Goal: Task Accomplishment & Management: Manage account settings

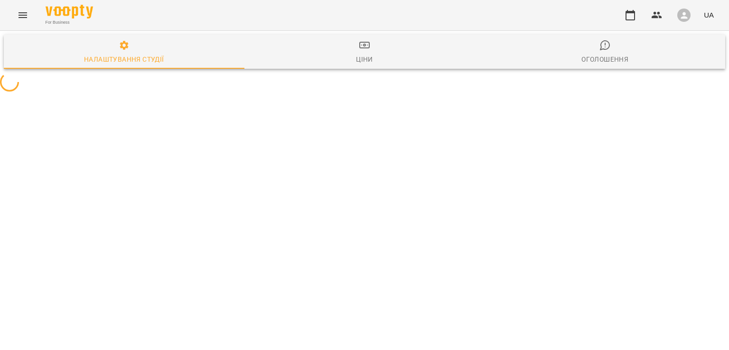
select select "**"
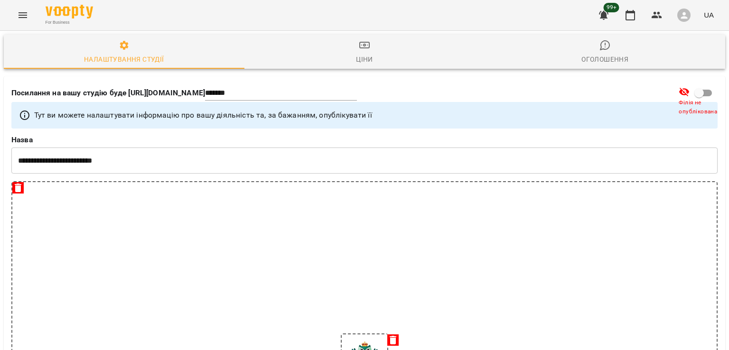
click at [17, 19] on icon "Menu" at bounding box center [22, 14] width 11 height 11
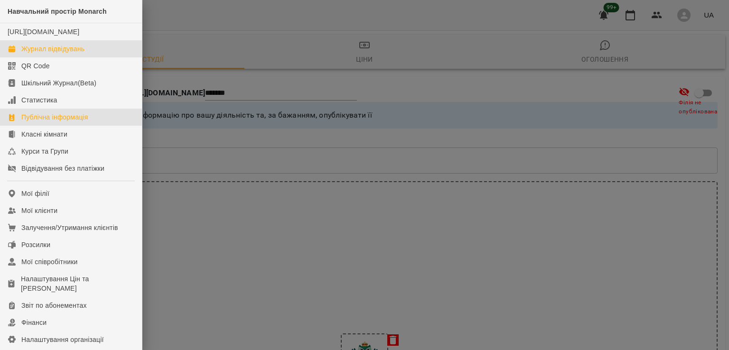
click at [51, 54] on div "Журнал відвідувань" at bounding box center [52, 48] width 63 height 9
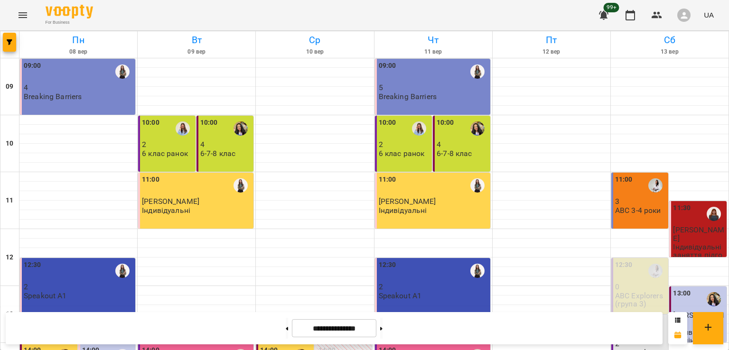
scroll to position [140, 0]
click at [687, 225] on span "[PERSON_NAME]" at bounding box center [698, 233] width 51 height 17
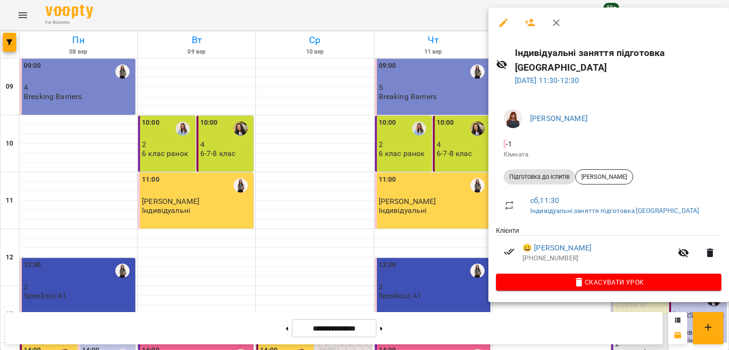
click at [397, 325] on div at bounding box center [364, 175] width 729 height 350
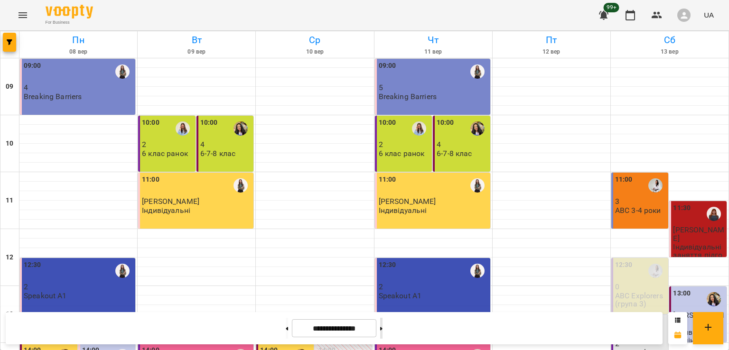
click at [382, 326] on button at bounding box center [381, 328] width 2 height 21
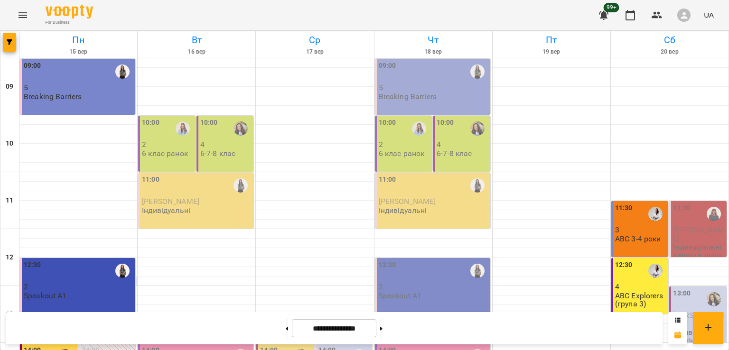
click at [79, 260] on div "12:30" at bounding box center [79, 271] width 110 height 22
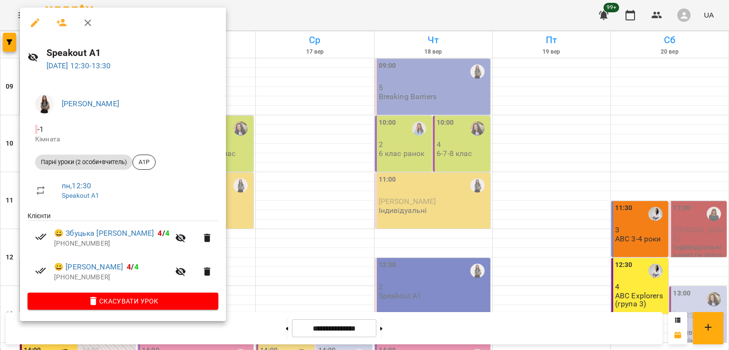
click at [85, 26] on icon "button" at bounding box center [87, 22] width 11 height 11
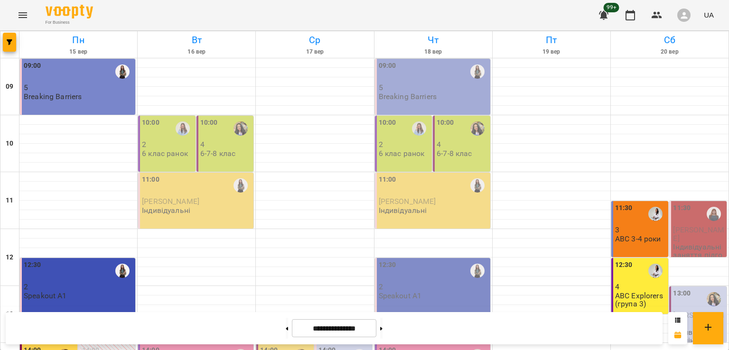
scroll to position [235, 0]
click at [70, 345] on div at bounding box center [65, 356] width 22 height 22
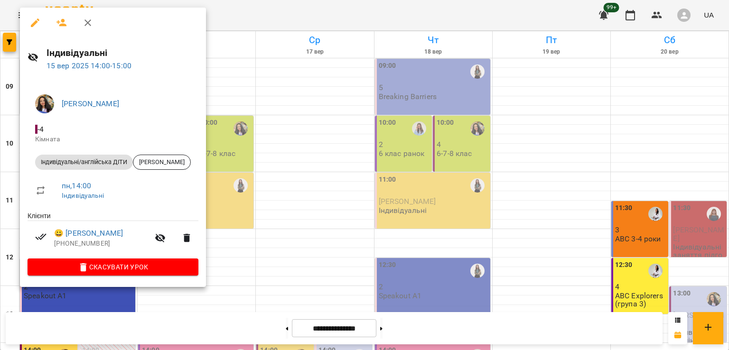
click at [92, 24] on icon "button" at bounding box center [87, 22] width 11 height 11
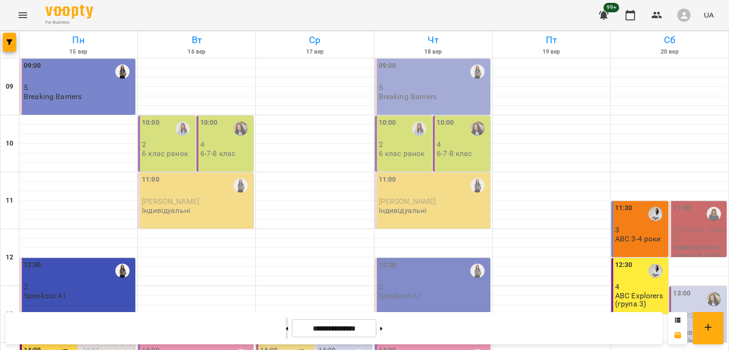
click at [286, 334] on button at bounding box center [287, 328] width 2 height 21
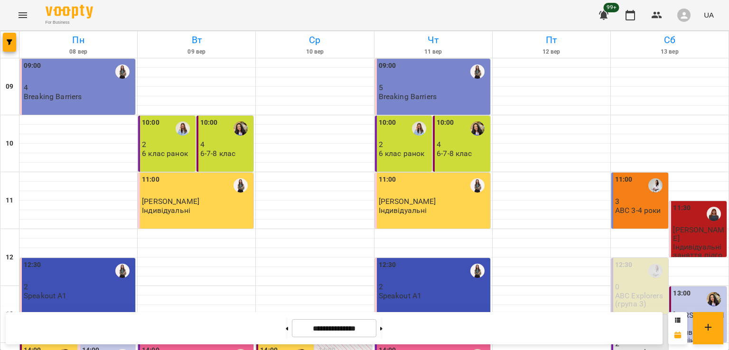
scroll to position [140, 0]
click at [706, 311] on span "[PERSON_NAME]" at bounding box center [698, 319] width 51 height 17
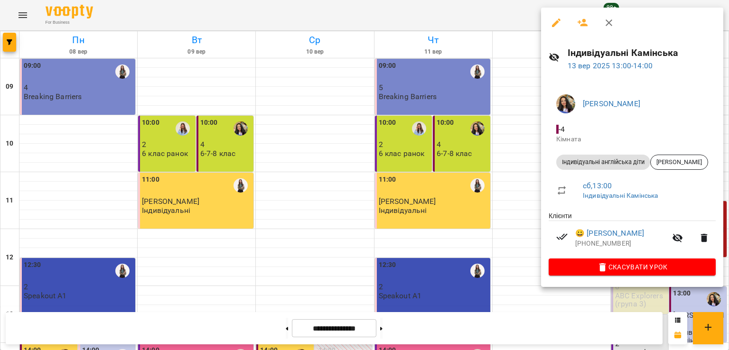
click at [611, 27] on icon "button" at bounding box center [608, 22] width 11 height 11
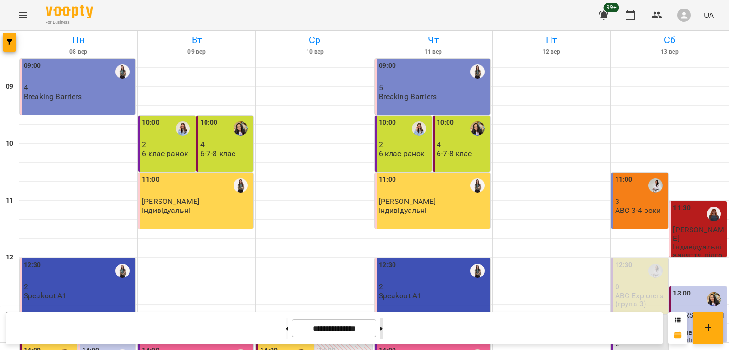
click at [382, 328] on icon at bounding box center [381, 329] width 2 height 4
type input "**********"
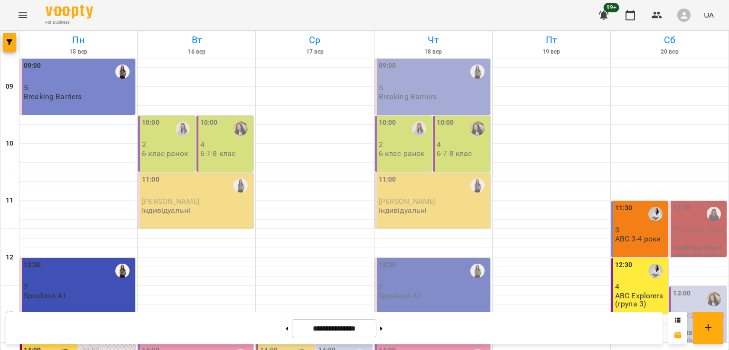
scroll to position [235, 0]
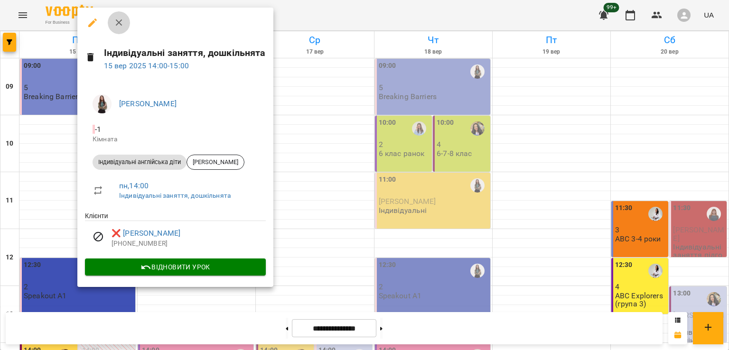
click at [122, 20] on icon "button" at bounding box center [118, 22] width 11 height 11
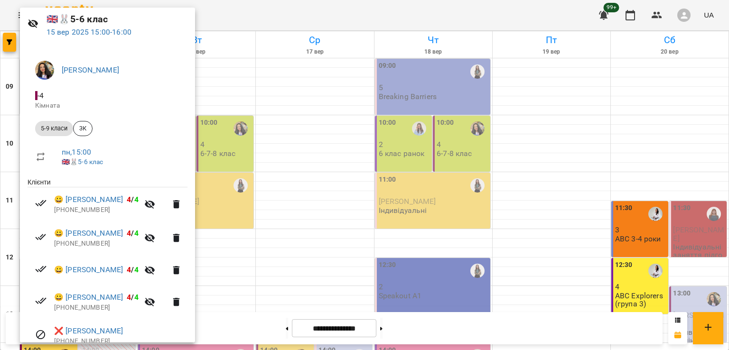
scroll to position [0, 0]
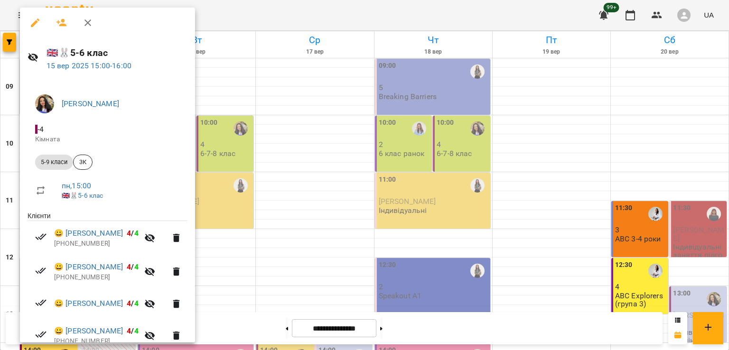
click at [87, 21] on icon "button" at bounding box center [87, 22] width 7 height 7
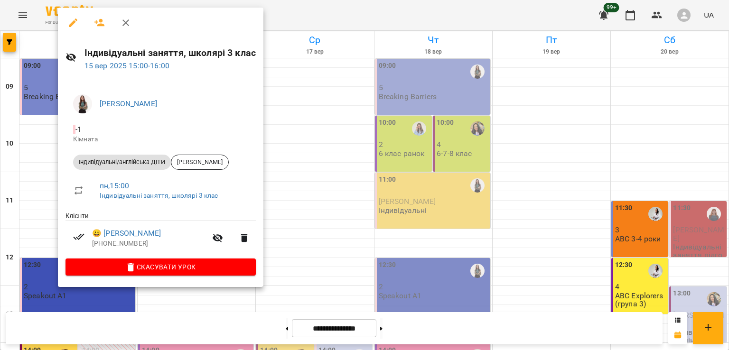
click at [128, 27] on icon "button" at bounding box center [125, 22] width 11 height 11
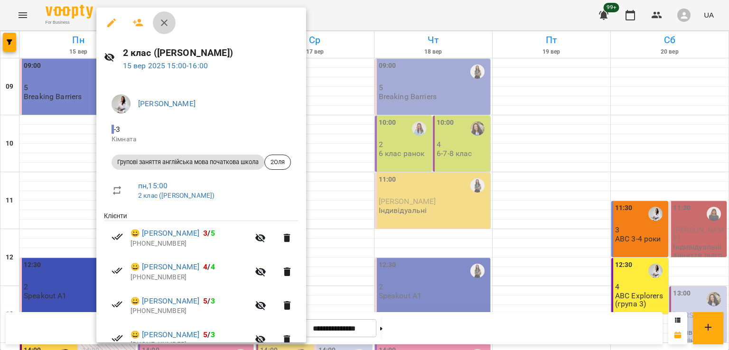
click at [167, 25] on icon "button" at bounding box center [164, 22] width 7 height 7
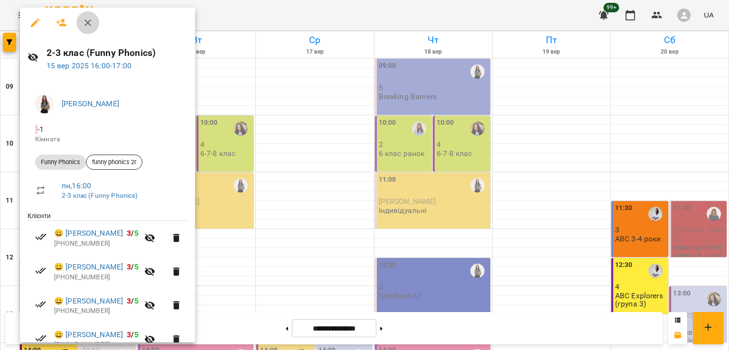
click at [91, 23] on icon "button" at bounding box center [87, 22] width 11 height 11
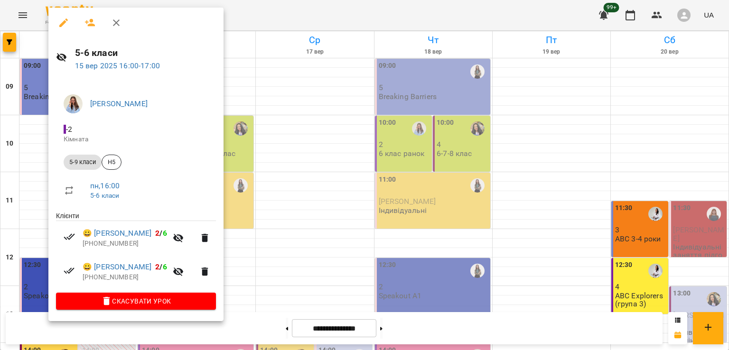
click at [116, 21] on icon "button" at bounding box center [116, 22] width 11 height 11
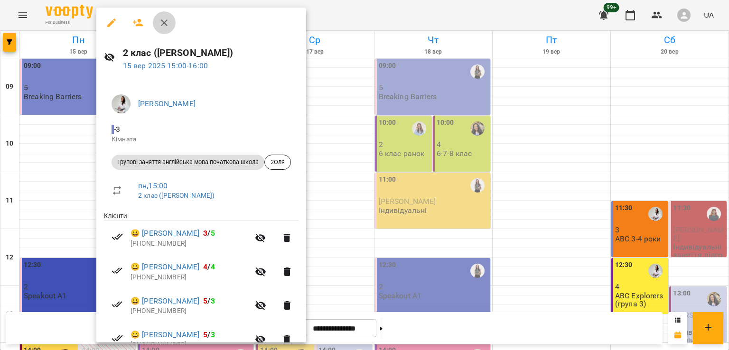
click at [167, 25] on icon "button" at bounding box center [163, 22] width 11 height 11
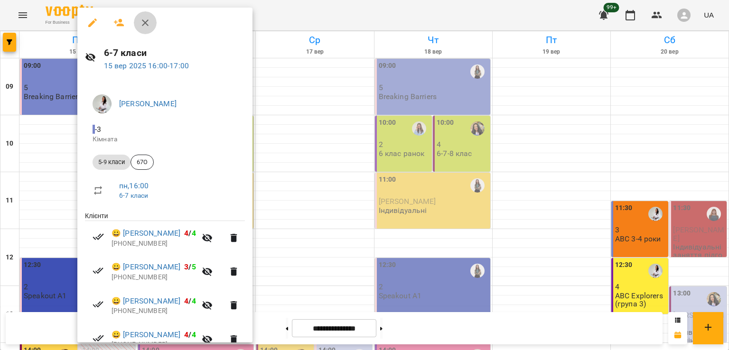
click at [144, 23] on icon "button" at bounding box center [145, 22] width 7 height 7
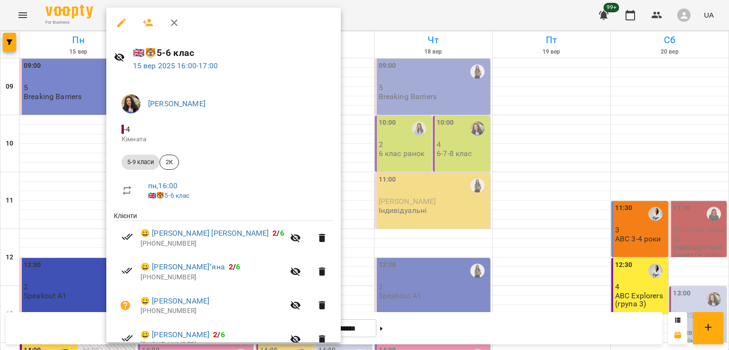
click at [173, 23] on icon "button" at bounding box center [173, 22] width 11 height 11
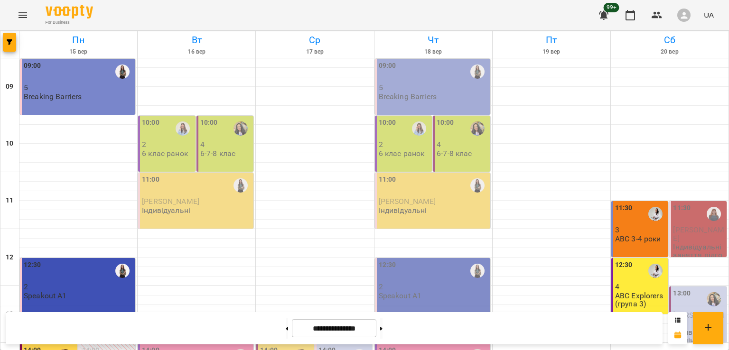
scroll to position [282, 0]
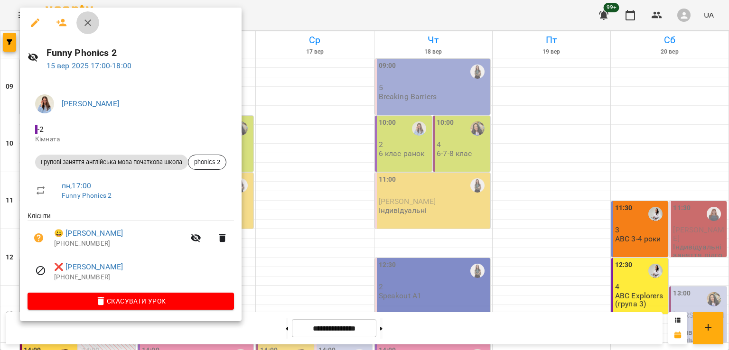
click at [83, 19] on icon "button" at bounding box center [87, 22] width 11 height 11
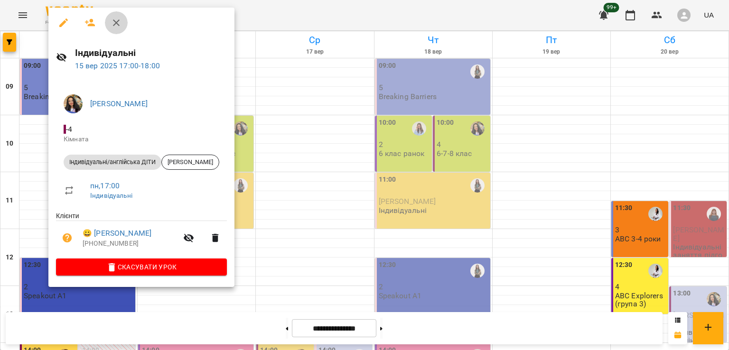
click at [115, 21] on icon "button" at bounding box center [116, 22] width 7 height 7
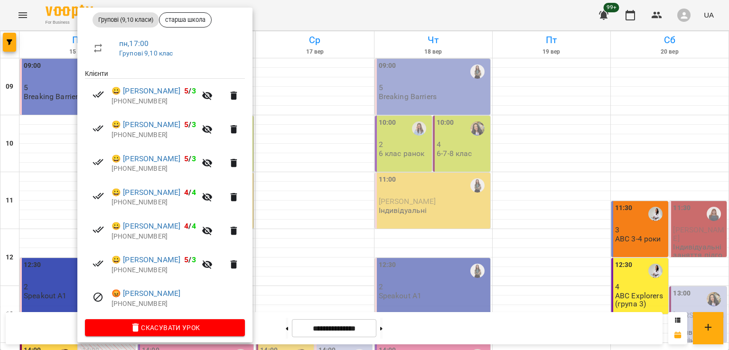
scroll to position [0, 0]
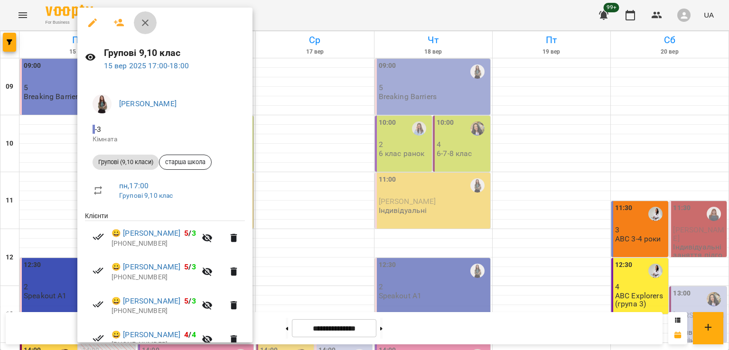
click at [150, 24] on icon "button" at bounding box center [144, 22] width 11 height 11
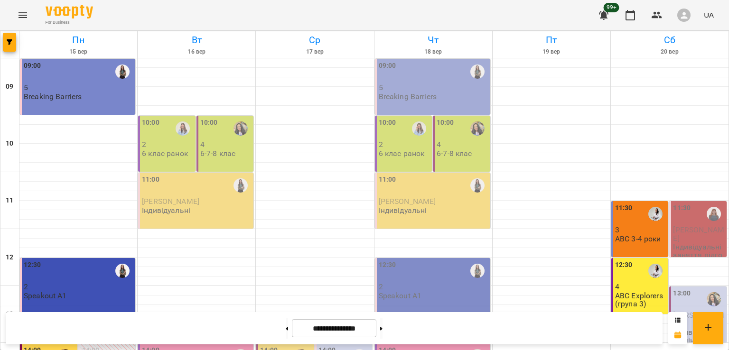
scroll to position [377, 0]
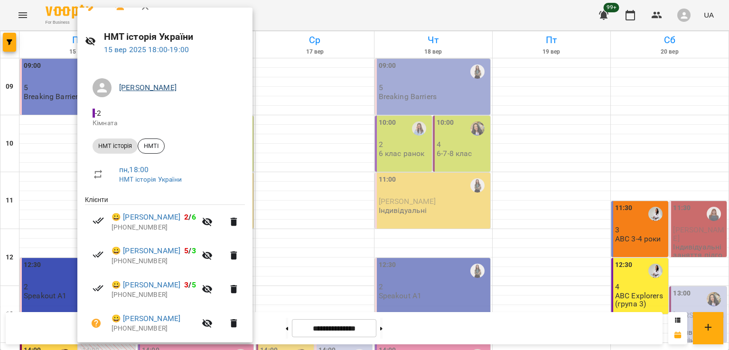
scroll to position [0, 0]
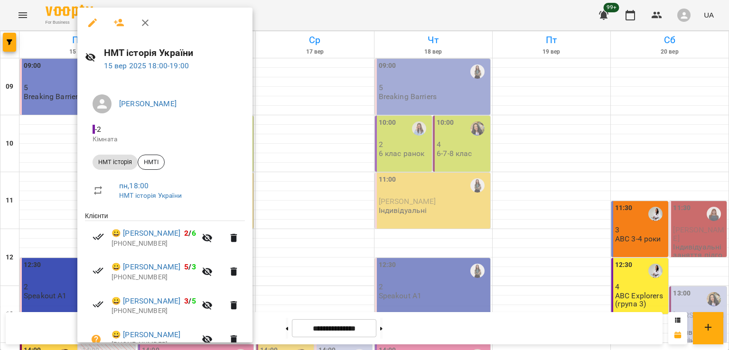
click at [146, 21] on icon "button" at bounding box center [145, 22] width 7 height 7
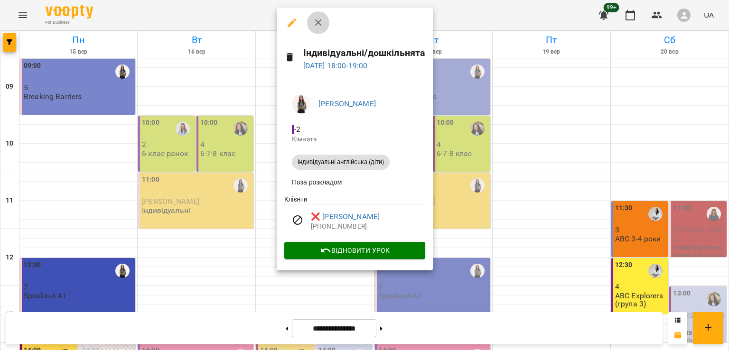
click at [323, 22] on icon "button" at bounding box center [318, 22] width 11 height 11
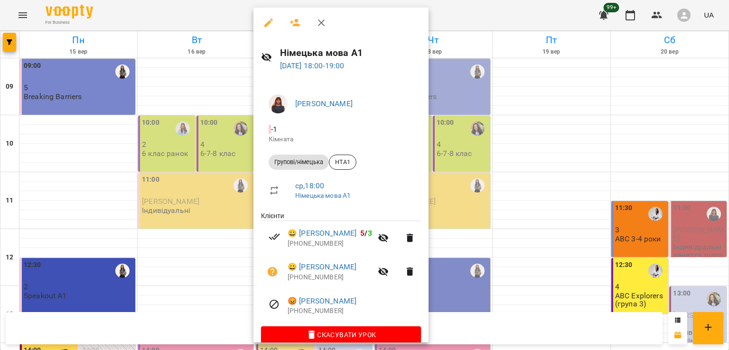
scroll to position [13, 0]
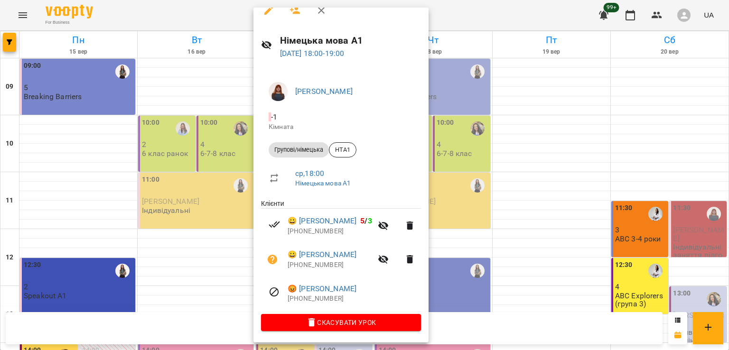
click at [269, 16] on button "button" at bounding box center [268, 10] width 23 height 23
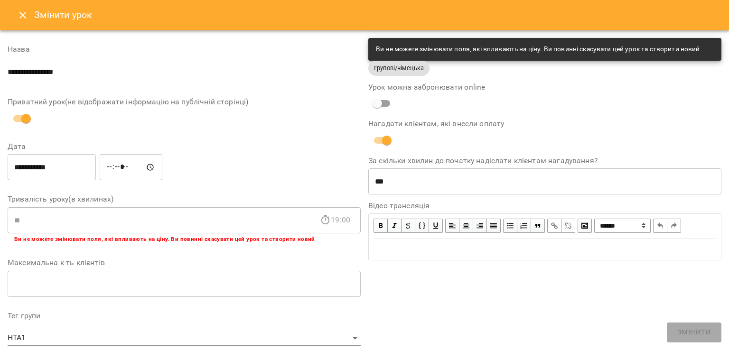
click at [21, 26] on button "Close" at bounding box center [22, 15] width 23 height 23
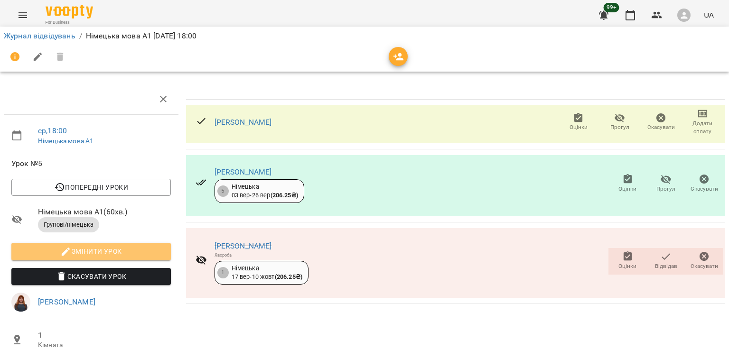
click at [96, 251] on span "Змінити урок" at bounding box center [91, 251] width 144 height 11
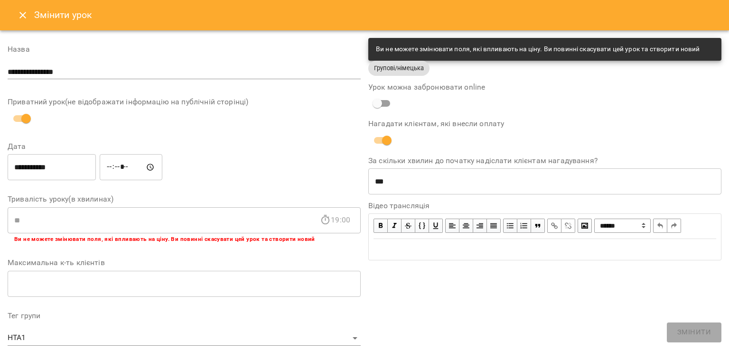
click at [39, 169] on input "**********" at bounding box center [52, 167] width 88 height 27
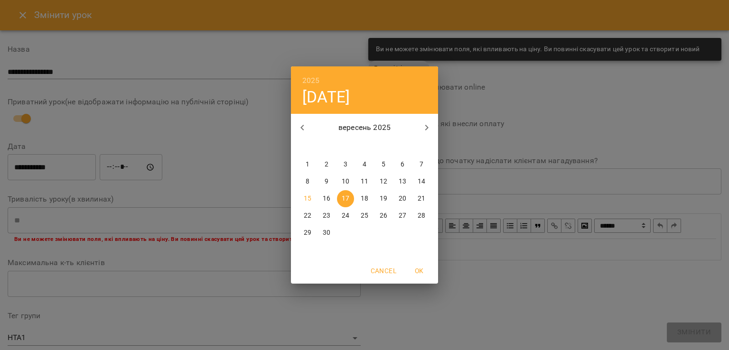
click at [307, 200] on p "15" at bounding box center [308, 198] width 8 height 9
type input "**********"
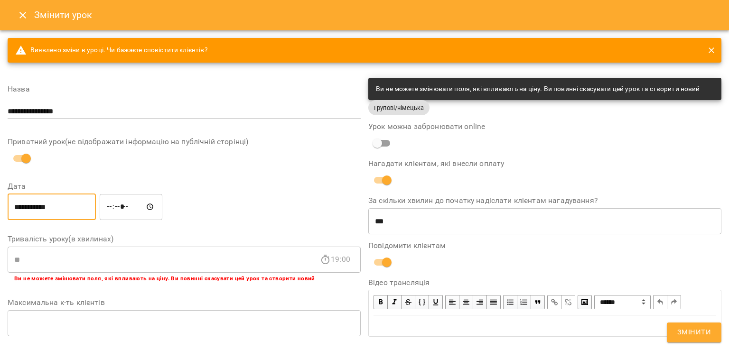
click at [704, 331] on span "Змінити" at bounding box center [694, 332] width 34 height 12
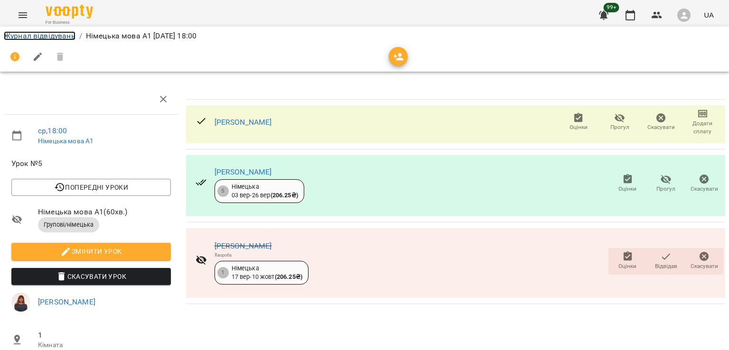
click at [21, 35] on link "Журнал відвідувань" at bounding box center [40, 35] width 72 height 9
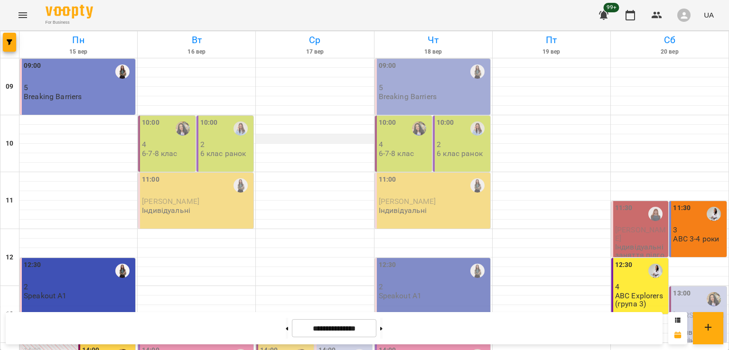
scroll to position [377, 0]
click at [17, 15] on button "Menu" at bounding box center [22, 15] width 23 height 23
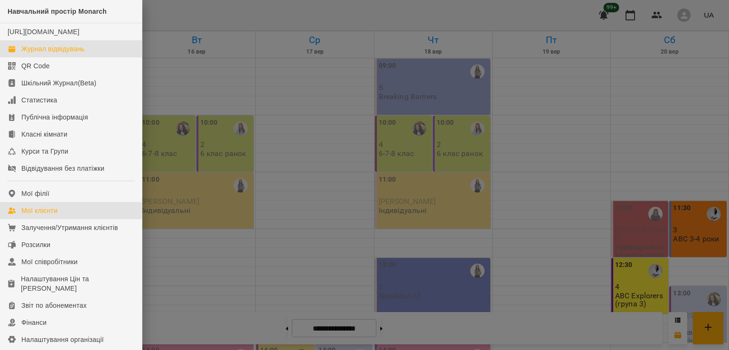
click at [48, 215] on div "Мої клієнти" at bounding box center [39, 210] width 36 height 9
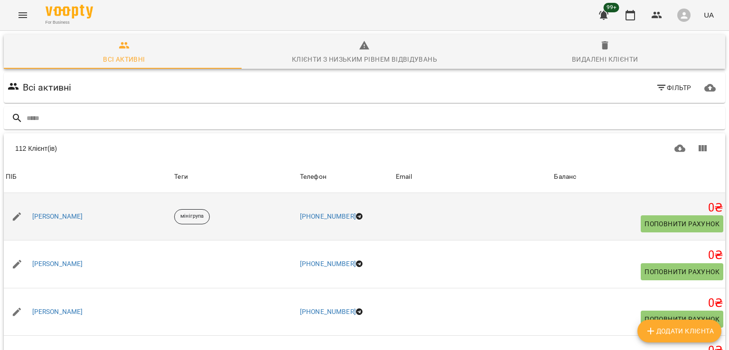
scroll to position [617, 0]
